Goal: Information Seeking & Learning: Learn about a topic

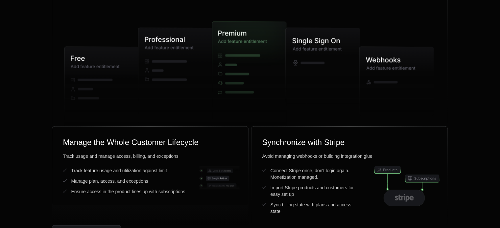
scroll to position [1707, 0]
click at [166, 64] on icon at bounding box center [175, 76] width 74 height 98
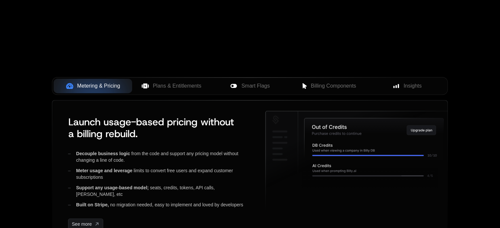
scroll to position [0, 0]
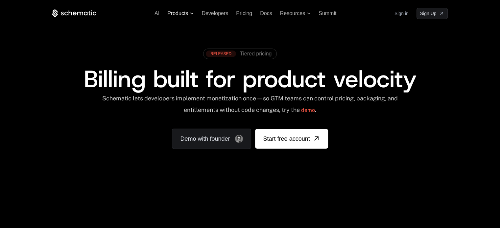
click at [189, 14] on span "Products" at bounding box center [180, 14] width 26 height 6
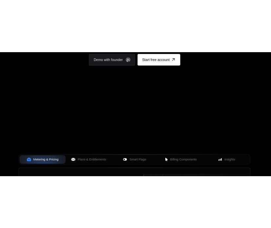
scroll to position [117, 0]
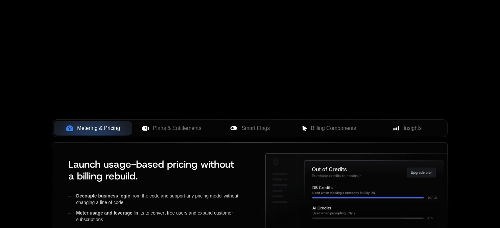
scroll to position [181, 0]
click at [187, 124] on span "Plans & Entitlements" at bounding box center [177, 128] width 49 height 8
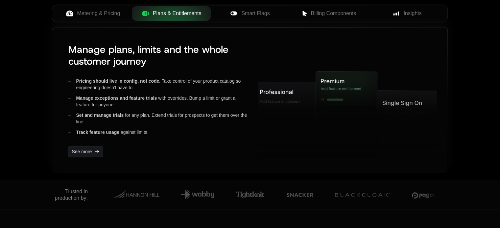
scroll to position [280, 0]
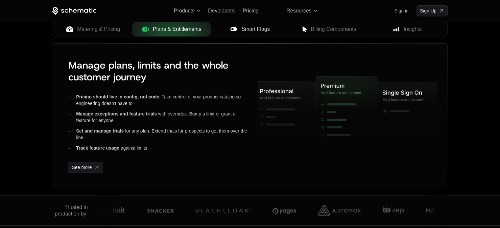
click at [252, 30] on span "Smart Flags" at bounding box center [255, 29] width 28 height 8
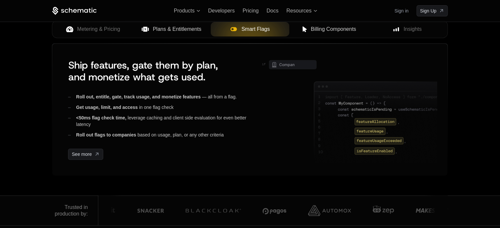
click at [328, 32] on span "Billing Components" at bounding box center [333, 29] width 45 height 8
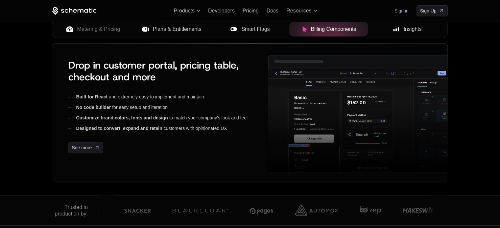
click at [381, 24] on button "Insights" at bounding box center [407, 29] width 79 height 14
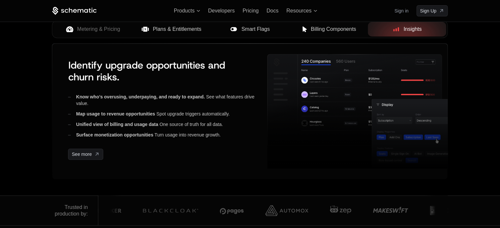
click at [110, 40] on div "Metering & Pricing Plans & Entitlements Smart Flags Billing Components Insights" at bounding box center [250, 31] width 396 height 23
click at [116, 33] on button "Metering & Pricing" at bounding box center [93, 29] width 79 height 14
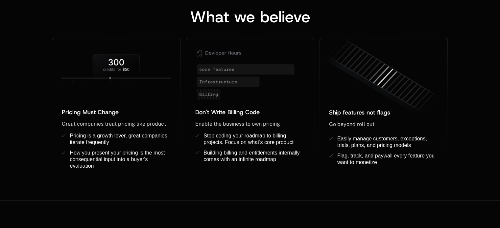
scroll to position [543, 0]
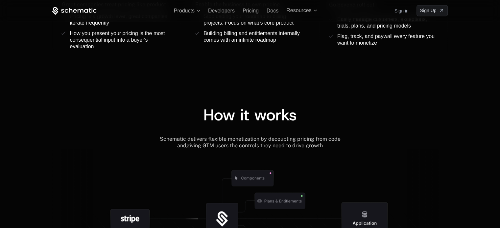
scroll to position [569, 0]
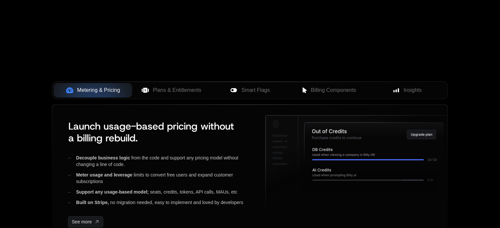
scroll to position [218, 0]
click at [254, 93] on span "Smart Flags" at bounding box center [255, 91] width 28 height 8
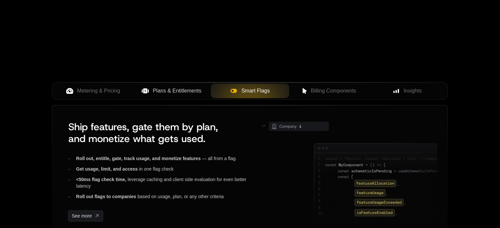
click at [183, 93] on span "Plans & Entitlements" at bounding box center [177, 91] width 49 height 8
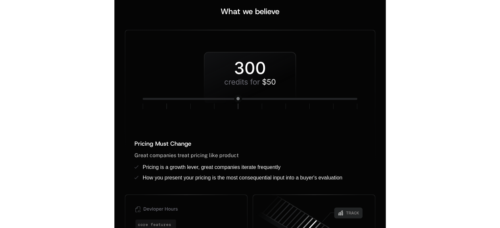
scroll to position [510, 0]
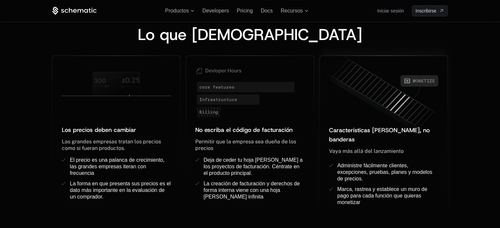
scroll to position [542, 0]
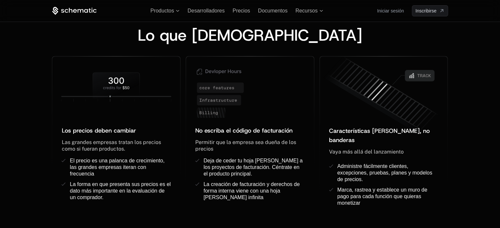
drag, startPoint x: 354, startPoint y: 49, endPoint x: 319, endPoint y: 47, distance: 34.6
click at [319, 47] on div "Lo que creemos" at bounding box center [250, 41] width 396 height 29
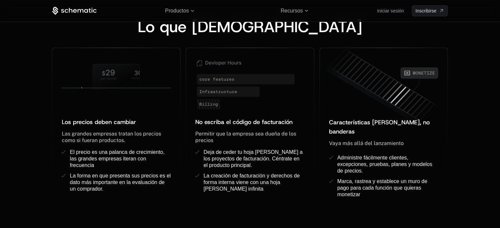
scroll to position [541, 0]
